Goal: Task Accomplishment & Management: Manage account settings

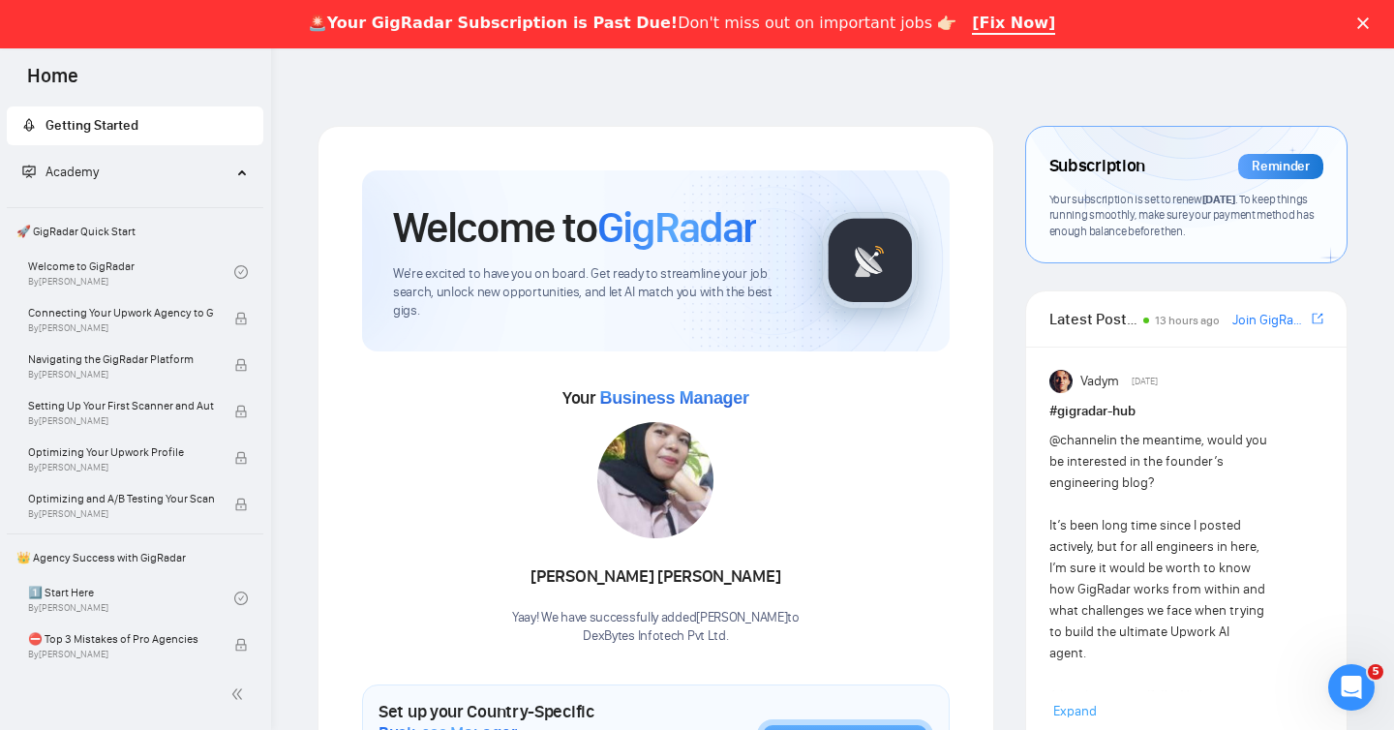
scroll to position [5801, 0]
click at [1362, 21] on polygon "Close" at bounding box center [1363, 23] width 12 height 12
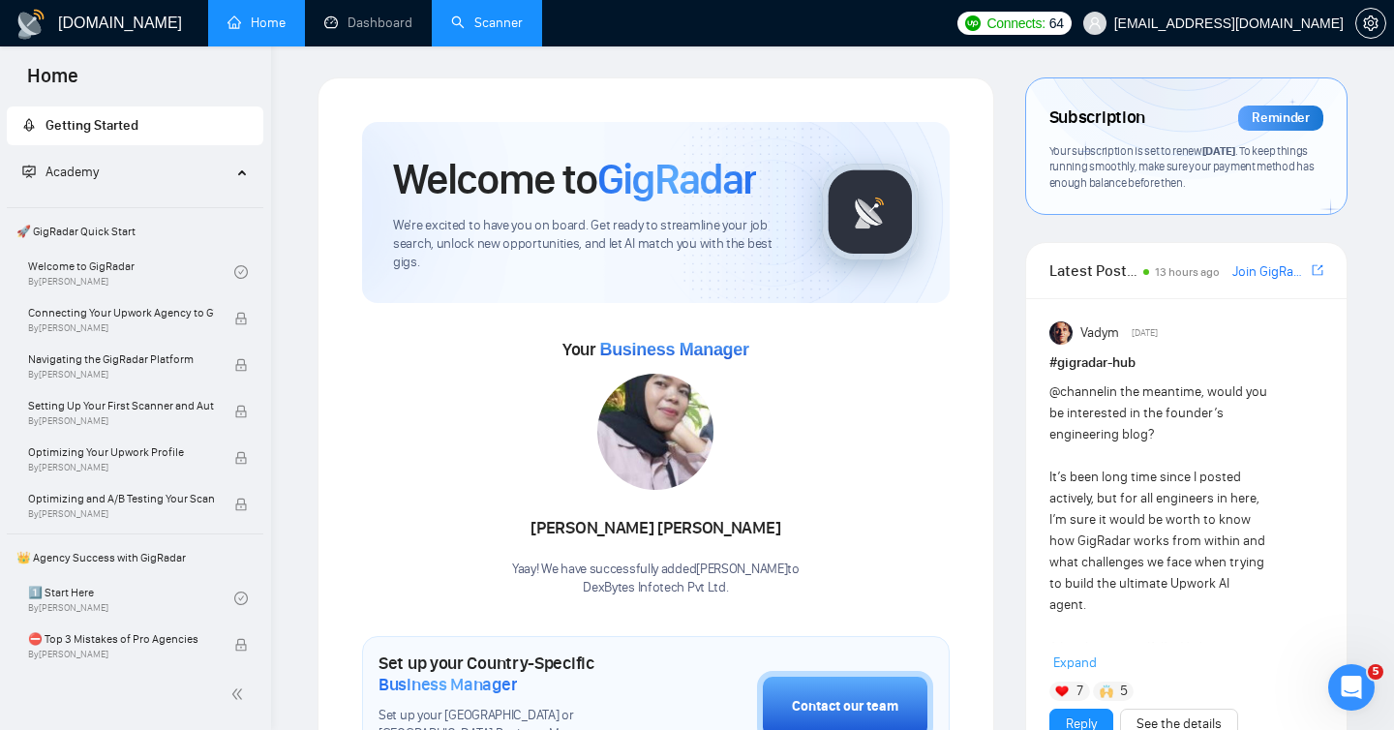
click at [490, 22] on link "Scanner" at bounding box center [487, 23] width 72 height 16
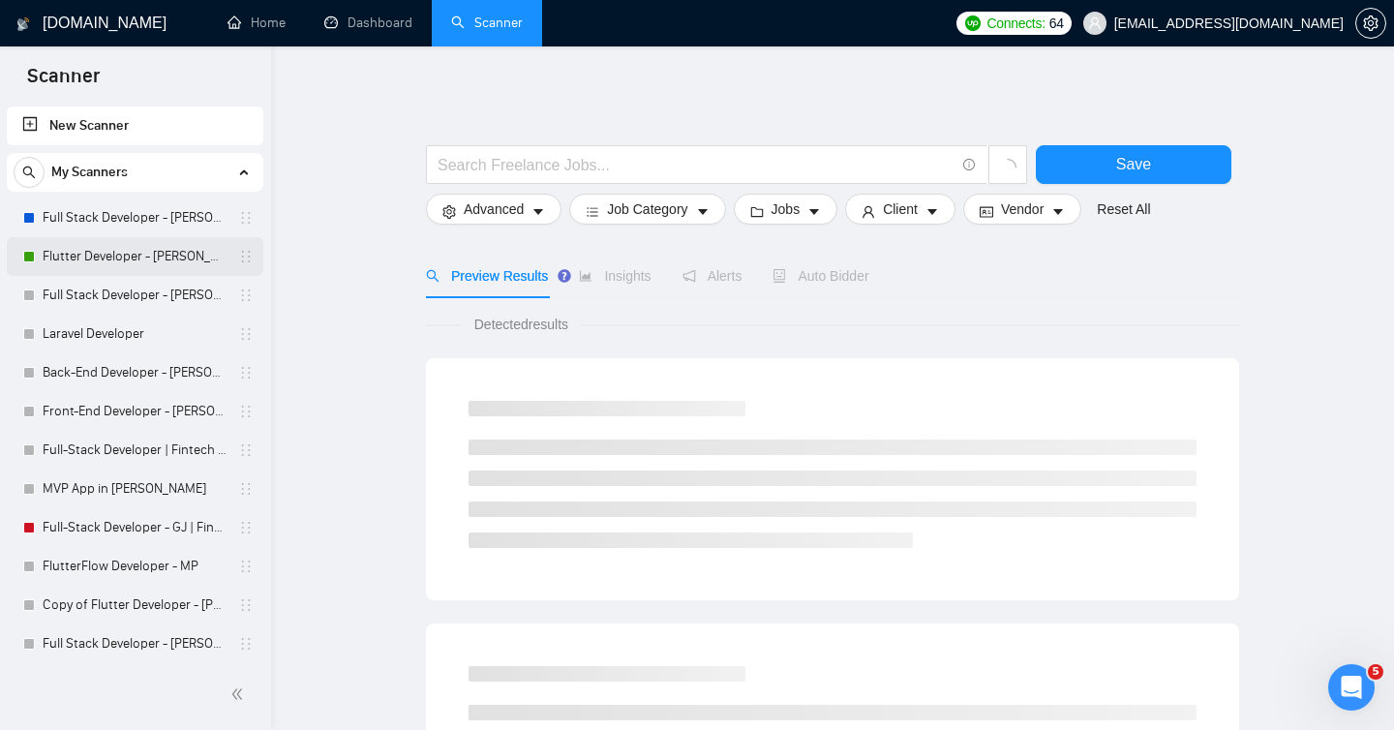
click at [132, 254] on link "Flutter Developer - [PERSON_NAME]" at bounding box center [135, 256] width 184 height 39
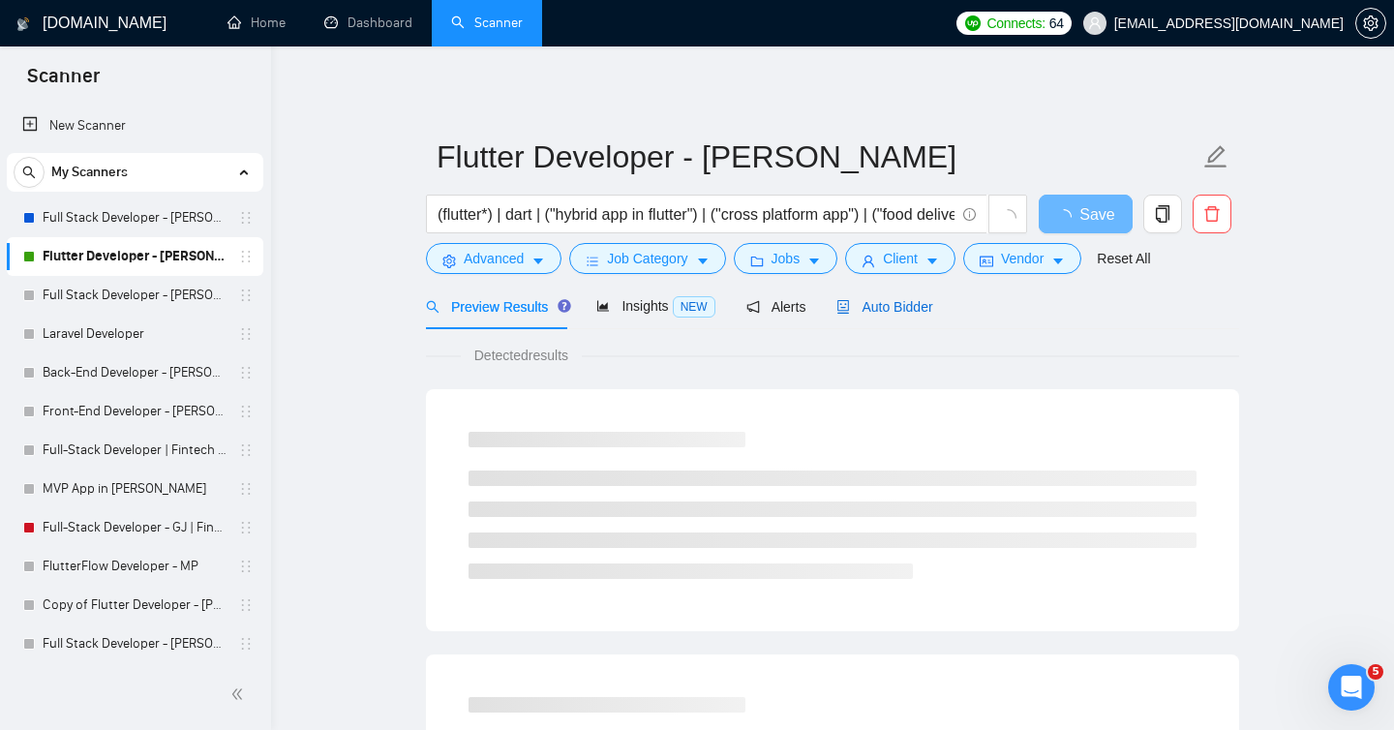
click at [876, 304] on span "Auto Bidder" at bounding box center [884, 306] width 96 height 15
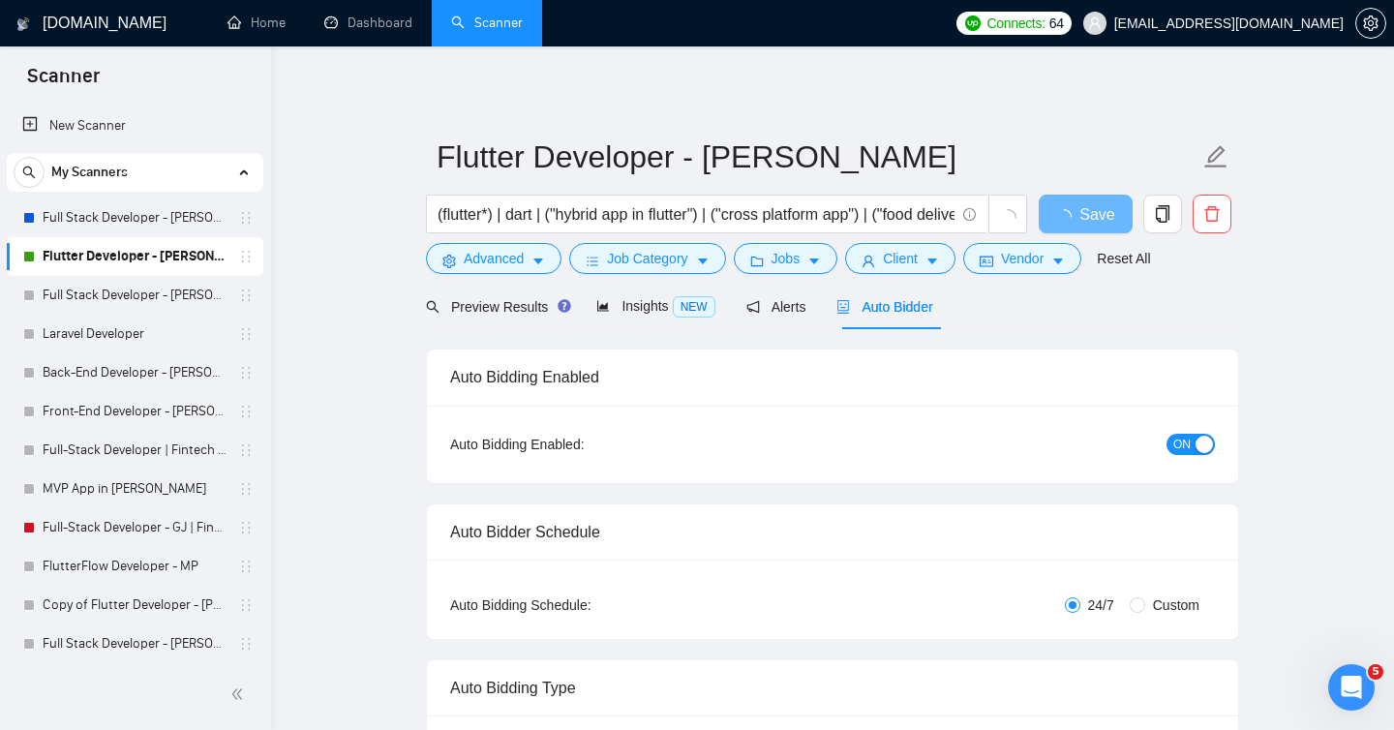
checkbox input "true"
click at [1187, 450] on span "ON" at bounding box center [1181, 444] width 17 height 21
click at [109, 214] on link "Full Stack Developer - [PERSON_NAME]" at bounding box center [135, 217] width 184 height 39
click at [1081, 218] on span "Save" at bounding box center [1085, 214] width 35 height 24
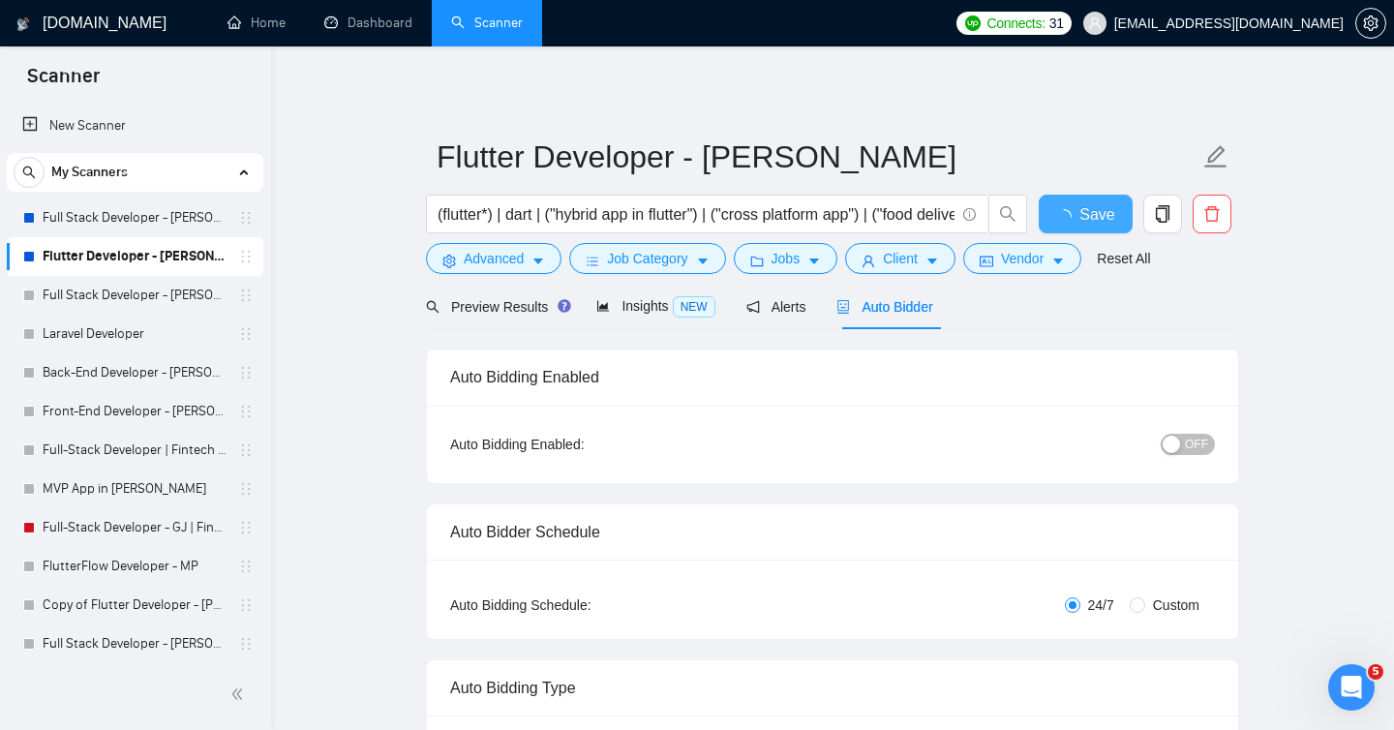
checkbox input "true"
